Goal: Communication & Community: Answer question/provide support

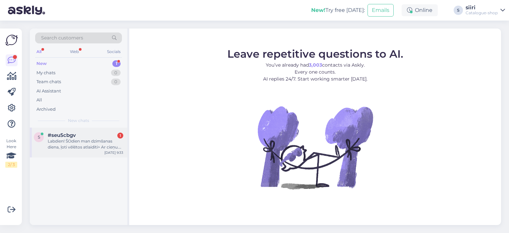
click at [64, 147] on div "Labdien! ŠOdien man dzimšanas diena, ļoti vēlētos atlaidīti> Ar cieņu. [PERSON_…" at bounding box center [86, 144] width 76 height 12
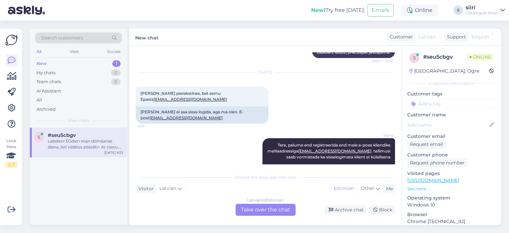
scroll to position [161, 0]
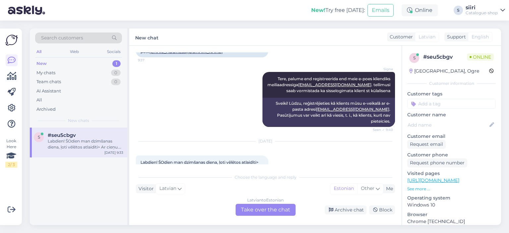
click at [256, 211] on div "[DEMOGRAPHIC_DATA] to Estonian Take over the chat" at bounding box center [266, 210] width 60 height 12
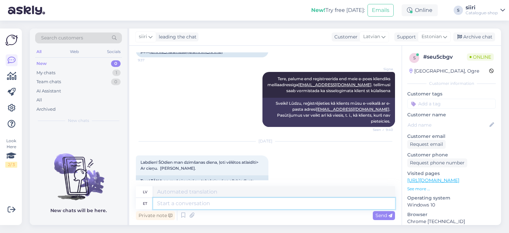
click at [172, 204] on textarea at bounding box center [274, 203] width 242 height 11
type textarea "m"
type textarea "Tere"
type textarea "Sveiki"
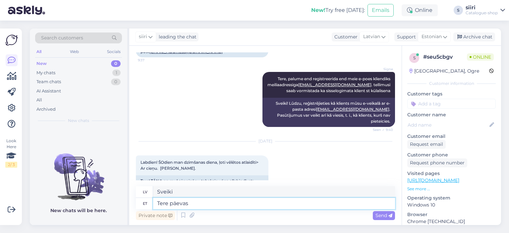
type textarea "Tere päevast"
type textarea "Labdien"
type textarea "Tere päevast,"
type textarea "Labdien,"
type textarea "Tere päevast, meil"
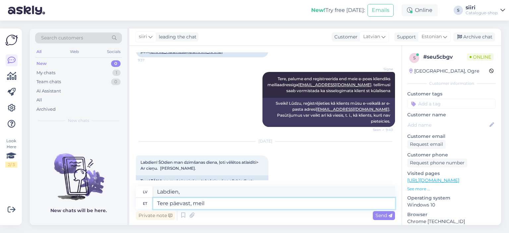
type textarea "Labdien, mēs"
type textarea "Tere päevast, meil on"
type textarea "Labdien, mums ir"
type textarea "Tere päevast, meil"
type textarea "Labdien, mēs"
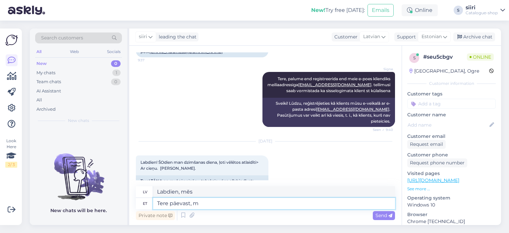
type textarea "Tere päevast,"
type textarea "Labdien,"
type textarea "Tere päevast, s"
type textarea "Labdien, kungs."
type textarea "Tere päevast, soovim"
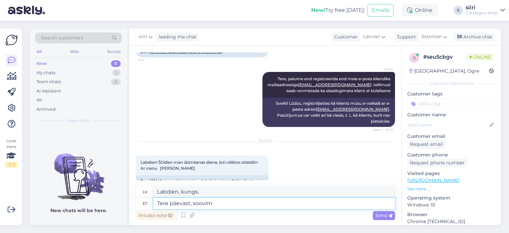
type textarea "Labdien, es vēlos"
type textarea "Tere päevast, soovime"
type textarea "Labdien, mēs vēlamies"
type textarea "Tere päevast, soovime õnne"
type textarea "Labdien, vēlam veiksmi."
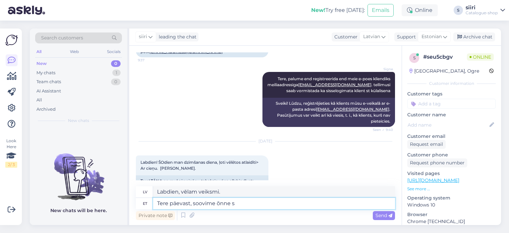
type textarea "Tere päevast, soovime õnne sü"
type textarea "Labdien, mēs vēlam jums laimīgu dzimšanas dienu."
type textarea "Tere päevast, soovime"
type textarea "Labdien, mēs vēlamies"
type textarea "Tere päevast,"
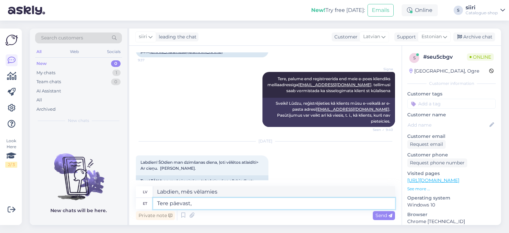
type textarea "Labdien,"
type textarea "Tere päevast"
type textarea "Labdien"
type textarea "Tere päevast."
type textarea "Labdien."
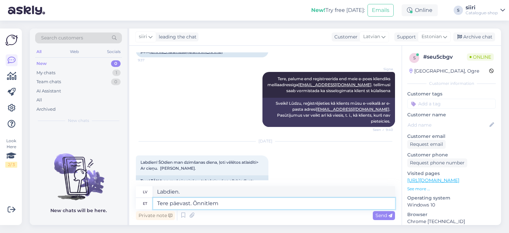
type textarea "Tere päevast. Õnnitleme"
type textarea "Labdien. Apsveicu."
type textarea "Tere päevast. Õnnitleme tänase"
type textarea "Labdien. Apsveicu ar šodienas dienu."
type textarea "Tere päevast. Õnnitleme tänase päeva"
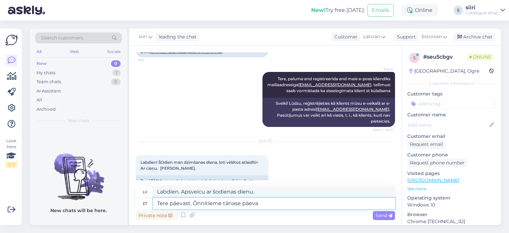
type textarea "Labdien. Apsveicu ar šodienu."
type textarea "Tere päevast. Õnnitleme tänase päeva puhul. Kahjuks e"
type textarea "Labdien. Apsveicu ar šodienas dienu. [GEOGRAPHIC_DATA]"
type textarea "Tere päevast. Õnnitleme tänase päeva puhul. Kahjuks erald"
type textarea "Labdien. Apsveicu ar šodienas svinībām. Diemžēl privāti."
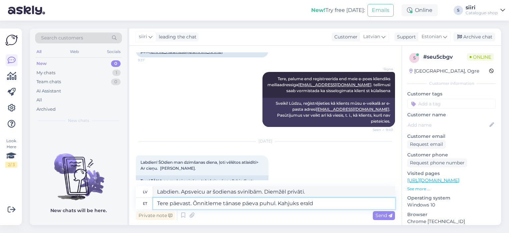
type textarea "Tere päevast. Õnnitleme tänase päeva puhul. Kahjuks eraldi"
type textarea "Labdien. Apsveicu ar šodienu. Diemžēl atsevišķi."
click at [41, 205] on figure "New chats will be here." at bounding box center [78, 181] width 97 height 78
click at [316, 204] on textarea "Tere päevast. Õnnitleme tänase päeva puhul. Kahjuks eraldi" at bounding box center [274, 203] width 242 height 11
type textarea "Tere päevast. Õnnitleme tänase päeva puhul. Kahjuks eraldi meil"
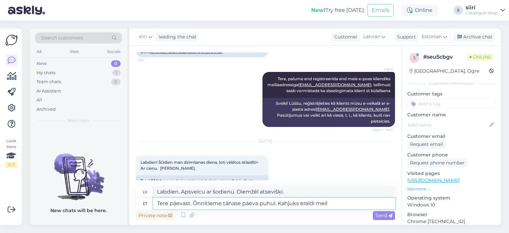
type textarea "Labdien. Apsveicu ar šodienas dienu. Diemžēl mums ir atsevišķs e-pasts."
type textarea "Tere päevast. Õnnitleme tänase päeva puhul. Kahjuks eraldi meil pakkum"
type textarea "Labdien. Apsveicu ar šodienas dienu. Diemžēl mums ir atsevišķa pakete."
type textarea "Tere päevast. Õnnitleme tänase päeva puhul. Kahjuks eraldi meil pakkumisi"
type textarea "Labdien. Apsveicu ar šodienas dienu. Diemžēl mums ir atsevišķi piedāvājumi."
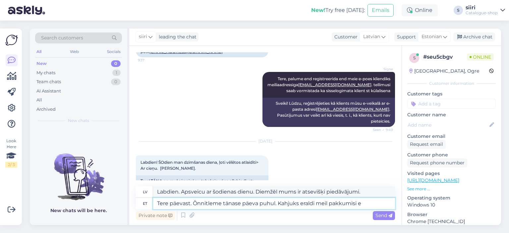
type textarea "Tere päevast. Õnnitleme tänase päeva puhul. Kahjuks eraldi meil pakkumisi ei"
type textarea "Labdien. Apsveicu ar šodienas dienu. Diemžēl mums nav īpašu piedāvājumu."
type textarea "Tere päevast. Õnnitleme tänase päeva puhul. Kahjuks eraldi meil pakkumisi e"
type textarea "Labdien. Apsveicu ar šodienas dienu. Diemžēl mums nav nekādu īpašu piedāvājumu."
drag, startPoint x: 300, startPoint y: 203, endPoint x: 315, endPoint y: 205, distance: 14.7
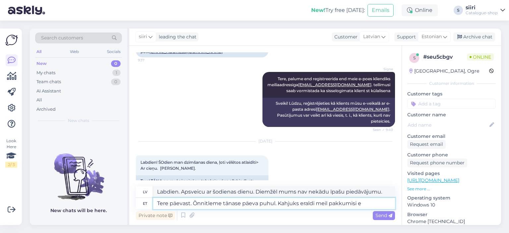
click at [315, 205] on textarea "Tere päevast. Õnnitleme tänase päeva puhul. Kahjuks eraldi meil pakkumisi e" at bounding box center [274, 203] width 242 height 11
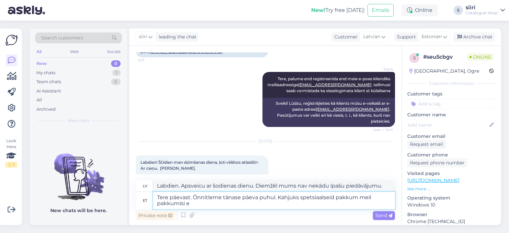
type textarea "Tere päevast. Õnnitleme tänase päeva puhul. Kahjuks spetsiaalseid pakkumo meil …"
type textarea "Labdien. Apsveicu ar šodienas dienu. Diemžēl mums nav īpašu piedāvājumu."
type textarea "Tere päevast. Õnnitleme tänase päeva puhul. Kahjuks spetsiaalseid pakkum meil p…"
type textarea "Labdien. Apsveicu ar šodienas dienu. Diemžēl mums nav nekādu īpašu piedāvājumu."
type textarea "Tere päevast. Õnnitleme tänase päeva puhul. Kahjuks spetsiaalseid pakkumisi mei…"
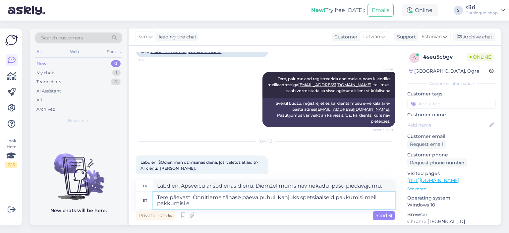
type textarea "Labdien. Apsveicu ar šodienas dienu. Diemžēl mums nav īpašu piedāvājumu."
drag, startPoint x: 189, startPoint y: 204, endPoint x: 147, endPoint y: 205, distance: 41.1
click at [147, 205] on div "et Tere päevast. Õnnitleme tänase päeva puhul. Kahjuks spetsiaalseid pakkumisi …" at bounding box center [265, 200] width 259 height 17
type textarea "Tere päevast. Õnnitleme tänase päeva puhul. Kahjuks spetsiaalseid pakkumisi mei…"
type textarea "Labdien. Apsveicu ar šodienas dienu. Diemžēl šajā dienā mums nav nekādu īpašu p…"
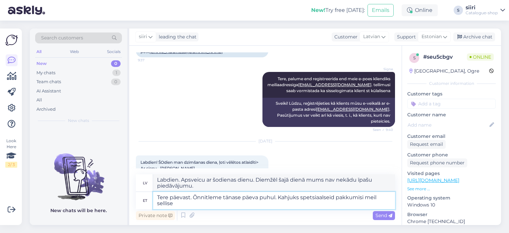
type textarea "Tere päevast. Õnnitleme tänase päeva puhul. Kahjuks spetsiaalseid pakkumisi mei…"
type textarea "Labdien. Apsveicu ar šodienas dienu. Diemžēl mums nav īpašu piedāvājumu šai die…"
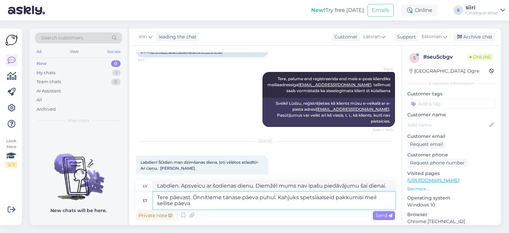
type textarea "Tere päevast. Õnnitleme tänase päeva puhul. Kahjuks spetsiaalseid pakkumisi mei…"
type textarea "Labdien. Apsveicu ar šodienas dienu. Diemžēl mums nav īpašu piedāvājumu šādai d…"
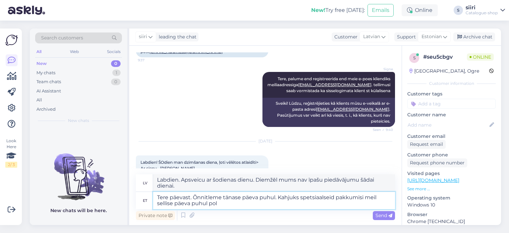
type textarea "Tere päevast. Õnnitleme tänase päeva puhul. Kahjuks spetsiaalseid pakkumisi mei…"
type textarea "Labdien. Apsveicu ar šodienas dienu. Diemžēl mums nav nekādu īpašu piedāvājumu …"
type textarea "Tere päevast. Õnnitleme tänase päeva puhul. Kahjuks spetsiaalseid pakkumisi mei…"
type textarea "Labdien. Apsveicu ar šodienas dienu. Diemžēl mums nav īpašu piedāvājumu šai die…"
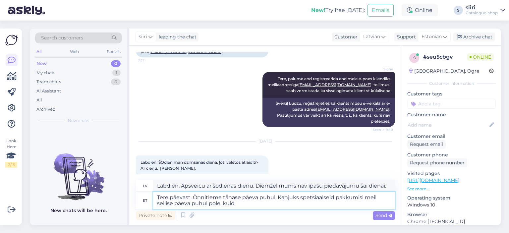
type textarea "Tere päevast. Õnnitleme tänase päeva puhul. Kahjuks spetsiaalseid pakkumisi mei…"
type textarea "Labdien. Apsveicu ar šodienas dienu. Diemžēl mums nav nekādu īpašu piedāvājumu …"
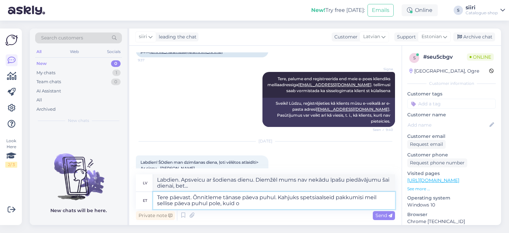
type textarea "Tere päevast. Õnnitleme tänase päeva puhul. Kahjuks spetsiaalseid pakkumisi mei…"
type textarea "Labdien. Apsveicu ar šodienas dienu. Diemžēl mums nav īpašu piedāvājumu šai die…"
type textarea "Tere päevast. Õnnitleme tänase päeva puhul. Kahjuks spetsiaalseid pakkumisi mei…"
type textarea "Labdien. Apsveicu ar šodienas dienu. Diemžēl mums nav nekādu īpašu piedāvājumu …"
type textarea "Tere päevast. Õnnitleme tänase päeva puhul. Kahjuks spetsiaalseid pakkumisi mei…"
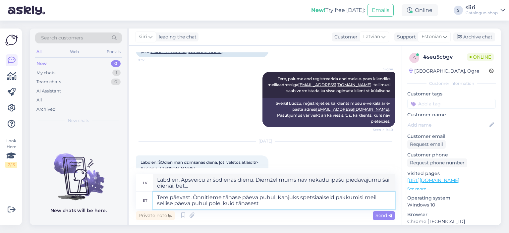
type textarea "Labdien. Apsveicu ar šodienas piedāvājumu. Diemžēl mums nav īpašu piedāvājumu š…"
type textarea "Tere päevast. Õnnitleme tänase päeva puhul. Kahjuks spetsiaalseid pakkumisi mei…"
type textarea "Labdien. Apsveicu ar šodienas dienu. Diemžēl mums nav īpašu piedāvājumu šādai d…"
type textarea "Tere päevast. Õnnitleme tänase päeva puhul. Kahjuks spetsiaalseid pakkumisi mei…"
type textarea "Labdien. Apsveicu ar šodienas dienu. Diemžēl mums nav nekādu īpašu piedāvājumu …"
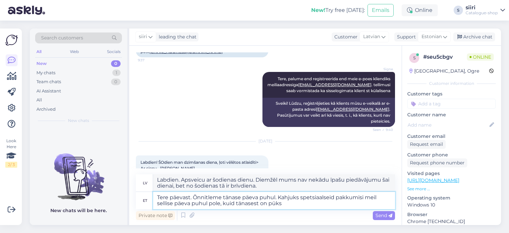
type textarea "Tere päevast. Õnnitleme tänase päeva puhul. Kahjuks spetsiaalseid pakkumisi mei…"
type textarea "Labdien. Apsveicu ar šodienas dienu. Diemžēl mums nav nekādu īpašu piedāvājumu …"
type textarea "Tere päevast. Õnnitleme tänase päeva puhul. Kahjuks spetsiaalseid pakkumisi mei…"
type textarea "Labdien. Apsveicu ar šodienas dienu. Diemžēl mums nav nekādu īpašu piedāvājumu …"
type textarea "Tere päevast. Õnnitleme tänase päeva puhul. Kahjuks spetsiaalseid pakkumisi mei…"
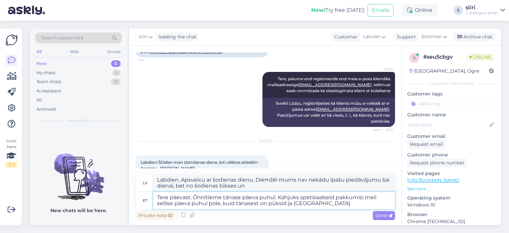
type textarea "Labdien. Apsveicu ar šodienas dienu. Diemžēl mums nav nekādu īpašu piedāvājumu …"
type textarea "Tere päevast. Õnnitleme tänase päeva puhul. Kahjuks spetsiaalseid pakkumisi mei…"
type textarea "Labdien. Apsveicu ar šodienas dienu. Diemžēl mums nav nekādu īpašu piedāvājumu …"
drag, startPoint x: 337, startPoint y: 204, endPoint x: 342, endPoint y: 203, distance: 4.7
click at [342, 203] on textarea "Tere päevast. Õnnitleme tänase päeva puhul. Kahjuks spetsiaalseid pakkumisi mei…" at bounding box center [274, 200] width 242 height 17
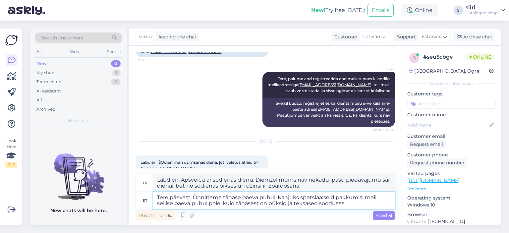
click at [344, 203] on textarea "Tere päevast. Õnnitleme tänase päeva puhul. Kahjuks spetsiaalseid pakkumisi mei…" at bounding box center [274, 200] width 242 height 17
drag, startPoint x: 336, startPoint y: 203, endPoint x: 343, endPoint y: 203, distance: 7.0
click at [343, 203] on textarea "Tere päevast. Õnnitleme tänase päeva puhul. Kahjuks spetsiaalseid pakkumisi mei…" at bounding box center [274, 200] width 242 height 17
type textarea "Tere päevast. Õnnitleme tänase päeva puhul. Kahjuks spetsiaalseid pakkumisi mei…"
type textarea "Labdien. Apsveicu ar šodienas dienu. Diemžēl mums nav nekādu īpašu piedāvājumu …"
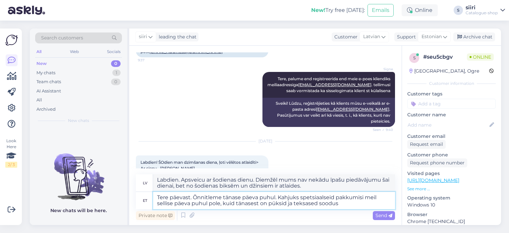
type textarea "Tere päevast. Õnnitleme tänase päeva puhul. Kahjuks spetsiaalseid pakkumisi mei…"
type textarea "Labdien. Apsveicu ar šodienas dienu. Diemžēl mums nav nekādu īpašu piedāvājumu …"
type textarea "Tere päevast. Õnnitleme tänase päeva puhul. Kahjuks spetsiaalseid pakkumisi mei…"
type textarea "Labdien. Apsveicu ar šodienas dienu. Diemžēl mums nav nekādu īpašu piedāvājumu …"
type textarea "Tere päevast. Õnnitleme tänase päeva puhul. Kahjuks spetsiaalseid pakkumisi mei…"
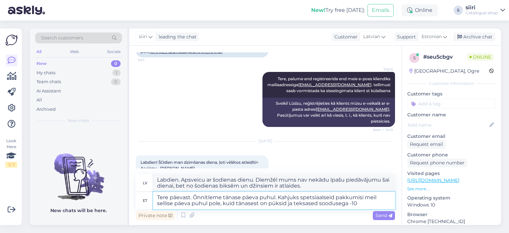
type textarea "Labdien. Apsveicu ar šodienas dienu. Diemžēl mums nav nekādu īpašu piedāvājumu …"
type textarea "Tere päevast. Õnnitleme tänase päeva puhul. Kahjuks spetsiaalseid pakkumisi mei…"
type textarea "Labdien. Apsveicu ar šodienas dienu. Diemžēl mums nav nekādu īpašu piedāvājumu …"
type textarea "Tere päevast. Õnnitleme tänase päeva puhul. Kahjuks spetsiaalseid pakkumisi mei…"
type textarea "Labdien. Apsveicu ar šodienas dienu. Diemžēl mums nav nekādu īpašu piedāvājumu …"
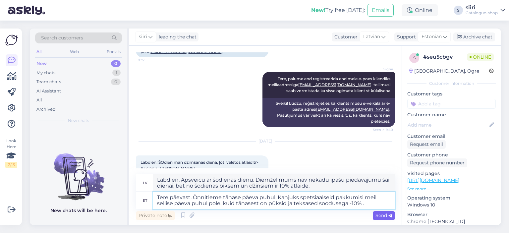
type textarea "Tere päevast. Õnnitleme tänase päeva puhul. Kahjuks spetsiaalseid pakkumisi mei…"
click at [379, 215] on span "Send" at bounding box center [383, 215] width 17 height 6
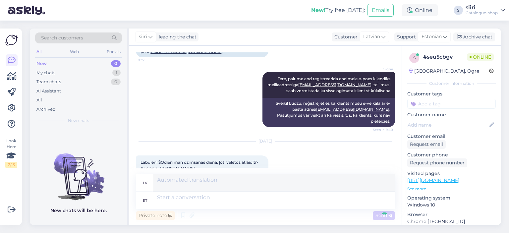
scroll to position [226, 0]
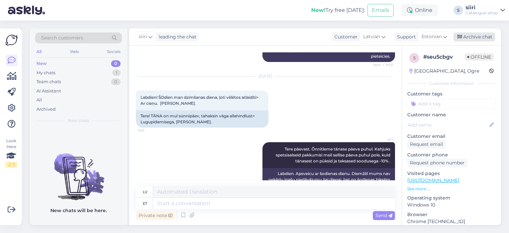
click at [483, 34] on div "Archive chat" at bounding box center [474, 36] width 42 height 9
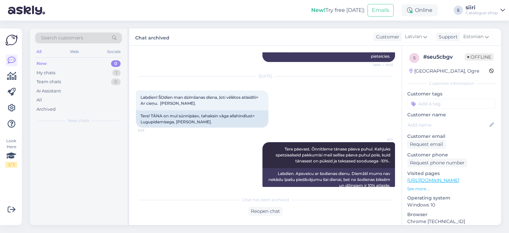
scroll to position [219, 0]
